Goal: Task Accomplishment & Management: Complete application form

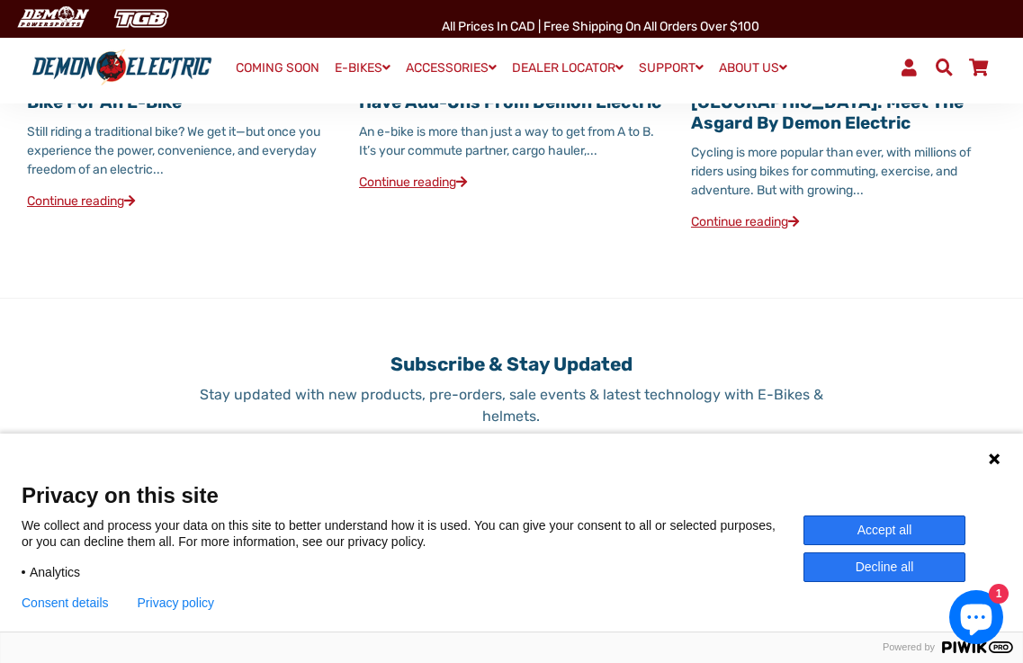
scroll to position [2610, 0]
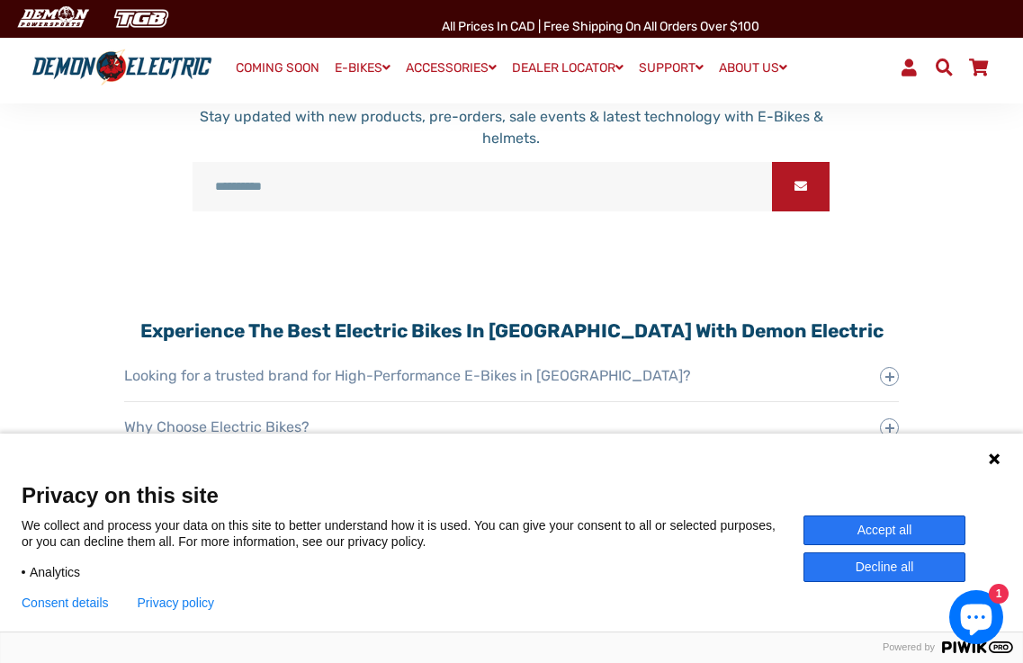
click at [992, 462] on icon at bounding box center [994, 459] width 11 height 11
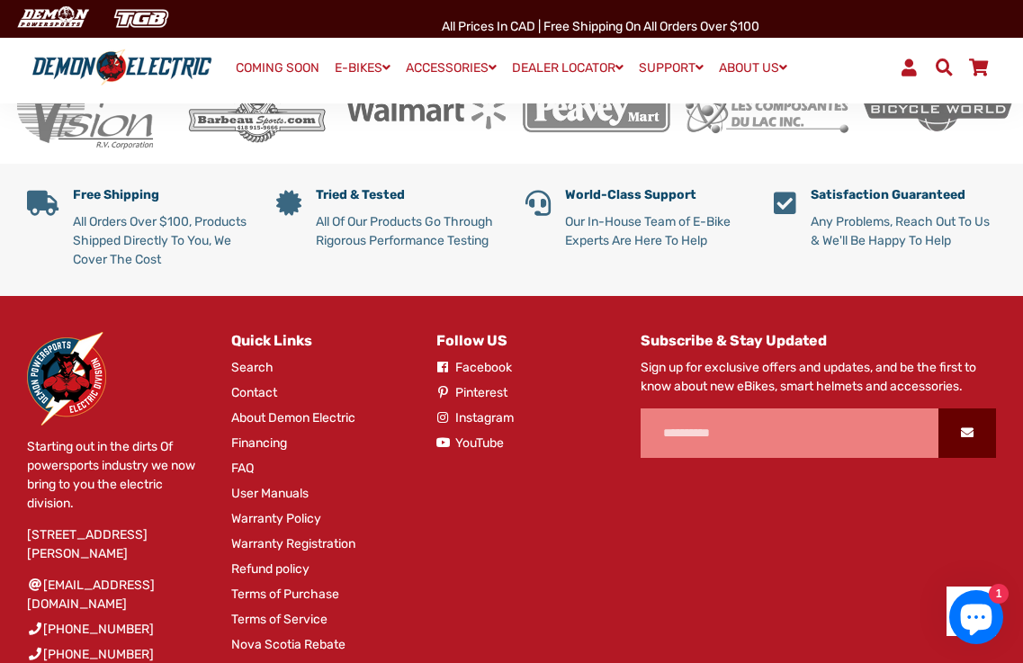
scroll to position [3331, 0]
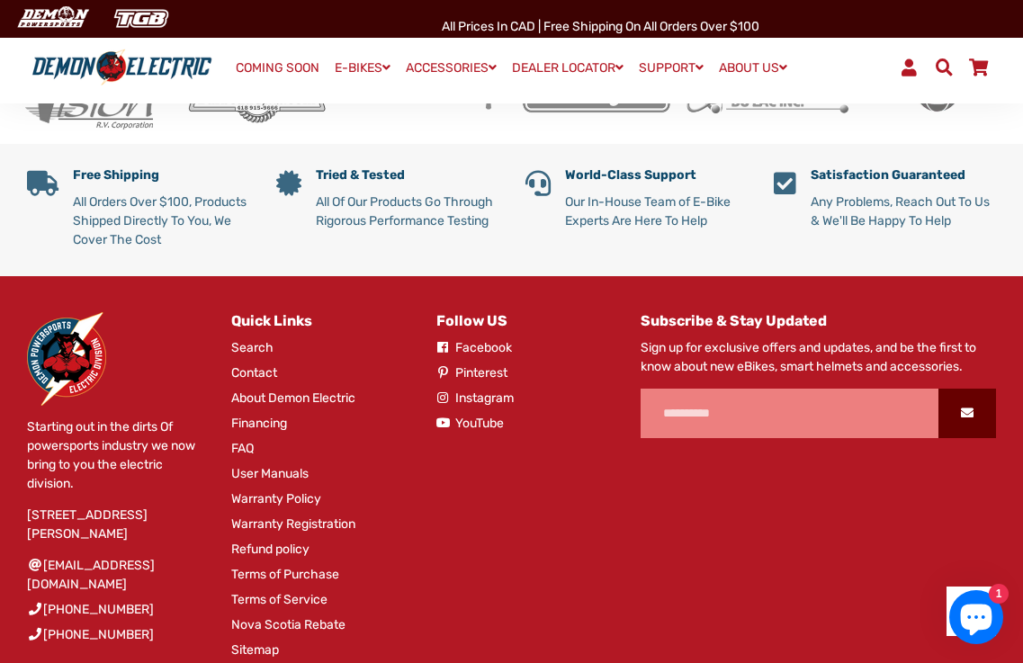
click at [284, 490] on link "Warranty Policy" at bounding box center [276, 499] width 90 height 19
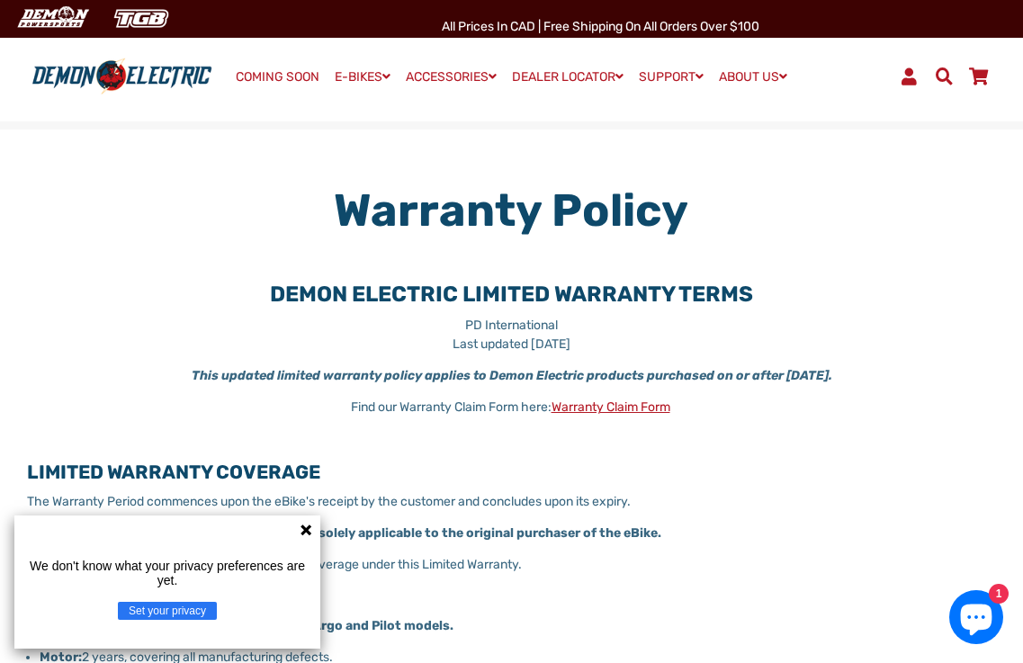
click at [302, 531] on icon at bounding box center [306, 530] width 14 height 14
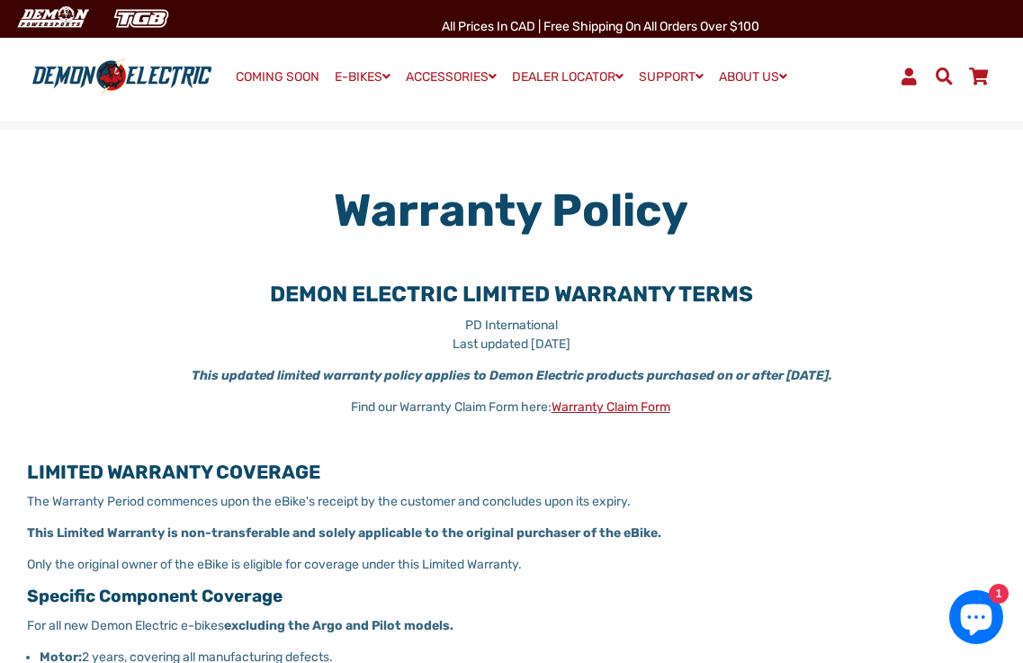
click at [650, 403] on link "Warranty Claim Form" at bounding box center [611, 407] width 119 height 15
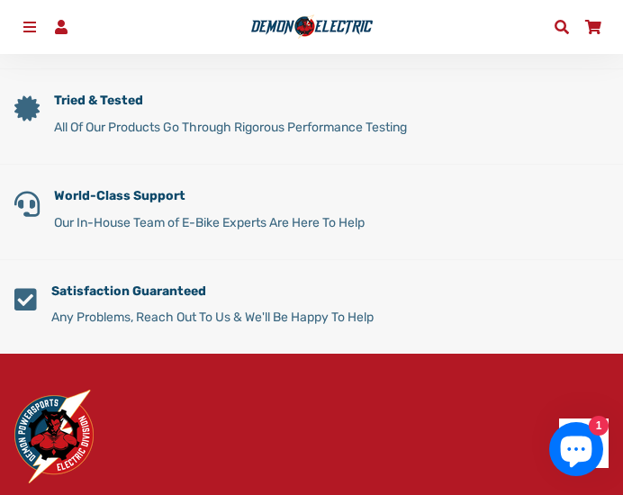
scroll to position [590, 0]
